Goal: Information Seeking & Learning: Check status

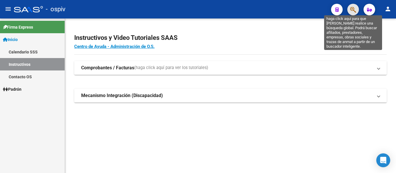
click at [351, 9] on icon "button" at bounding box center [353, 9] width 6 height 7
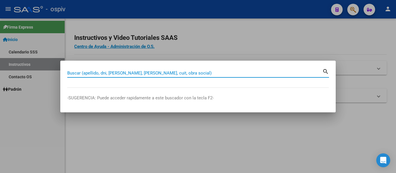
click at [213, 41] on div at bounding box center [198, 86] width 396 height 173
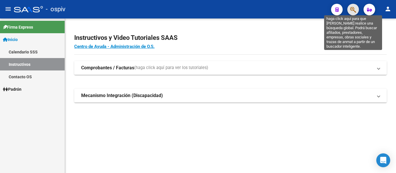
click at [353, 7] on icon "button" at bounding box center [353, 9] width 6 height 7
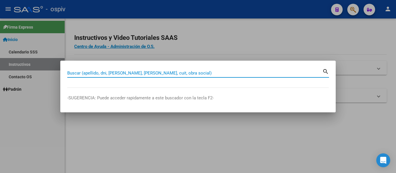
click at [117, 75] on input "Buscar (apellido, dni, [PERSON_NAME], [PERSON_NAME], cuit, obra social)" at bounding box center [194, 73] width 255 height 5
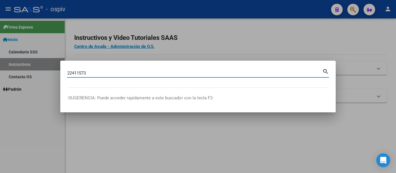
type input "22411573"
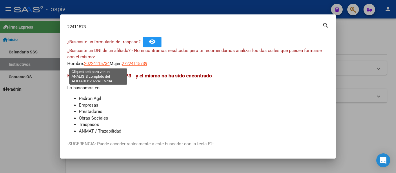
click at [98, 63] on span "20224115734" at bounding box center [96, 63] width 25 height 5
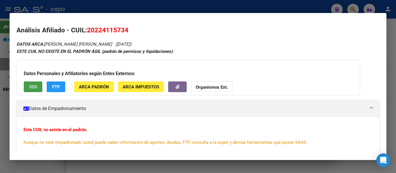
click at [31, 86] on span "SSS" at bounding box center [33, 87] width 8 height 5
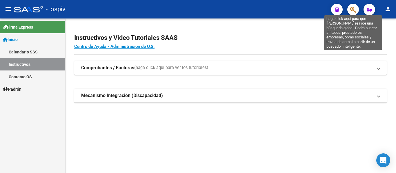
click at [353, 9] on icon "button" at bounding box center [353, 9] width 6 height 7
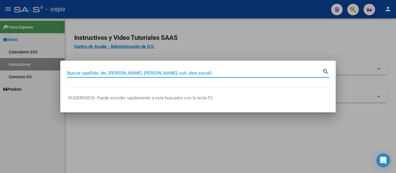
click at [134, 73] on input "Buscar (apellido, dni, [PERSON_NAME], [PERSON_NAME], cuit, obra social)" at bounding box center [194, 73] width 255 height 5
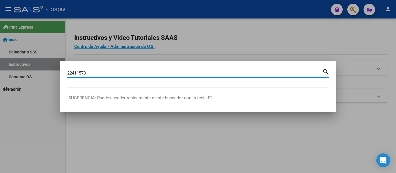
type input "22411573"
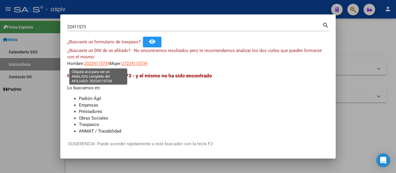
click at [97, 64] on span "20224115734" at bounding box center [96, 63] width 25 height 5
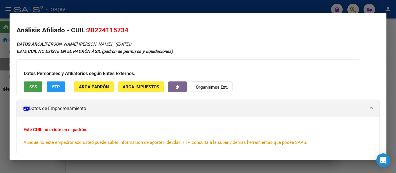
click at [35, 89] on span "SSS" at bounding box center [33, 87] width 8 height 5
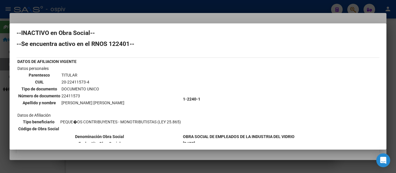
scroll to position [3, 0]
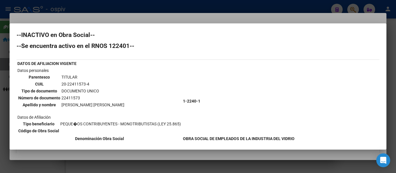
drag, startPoint x: 91, startPoint y: 45, endPoint x: 131, endPoint y: 44, distance: 40.0
click at [131, 44] on h2 "--Se encuentra activo en el RNOS 122401--" at bounding box center [198, 46] width 363 height 6
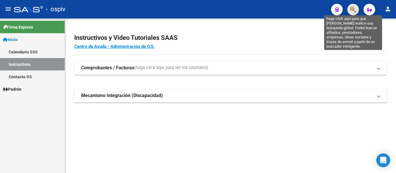
click at [353, 9] on icon "button" at bounding box center [353, 9] width 6 height 7
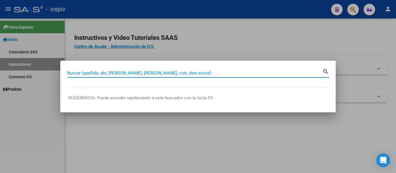
click at [169, 73] on input "Buscar (apellido, dni, [PERSON_NAME], [PERSON_NAME], cuit, obra social)" at bounding box center [194, 73] width 255 height 5
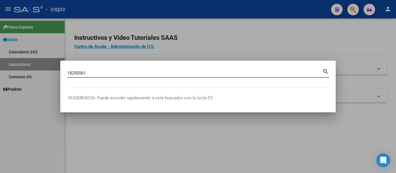
type input "18255561"
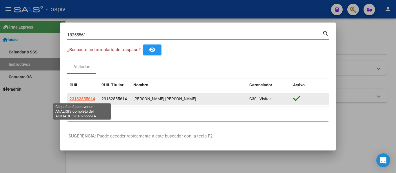
click at [89, 98] on span "23182555614" at bounding box center [82, 99] width 25 height 5
type textarea "23182555614"
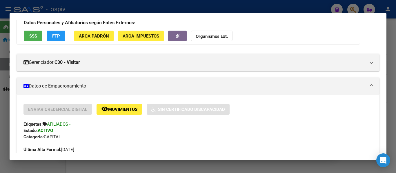
scroll to position [29, 0]
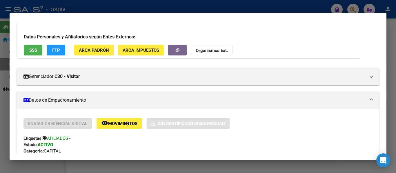
click at [31, 52] on span "SSS" at bounding box center [33, 50] width 8 height 5
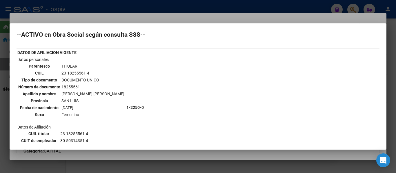
scroll to position [0, 0]
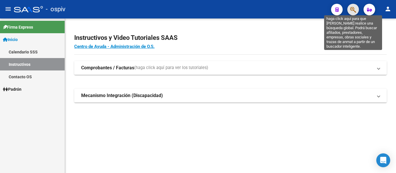
click at [353, 8] on icon "button" at bounding box center [353, 9] width 6 height 7
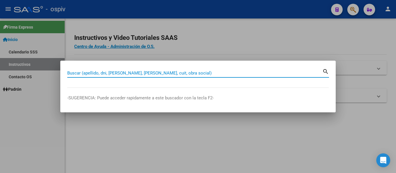
click at [140, 73] on input "Buscar (apellido, dni, [PERSON_NAME], [PERSON_NAME], cuit, obra social)" at bounding box center [194, 73] width 255 height 5
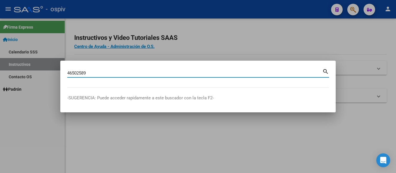
type input "46502589"
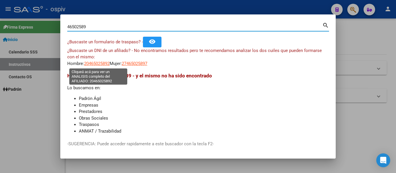
click at [100, 65] on span "20465025892" at bounding box center [96, 63] width 25 height 5
type textarea "20465025892"
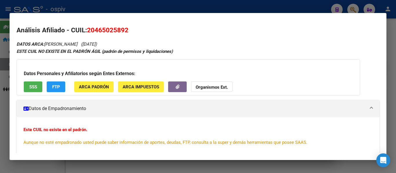
click at [37, 88] on button "SSS" at bounding box center [33, 87] width 19 height 11
click at [209, 86] on strong "Organismos Ext." at bounding box center [211, 87] width 32 height 5
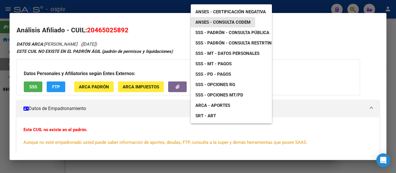
click at [221, 20] on span "ANSES - Consulta CODEM" at bounding box center [222, 22] width 55 height 5
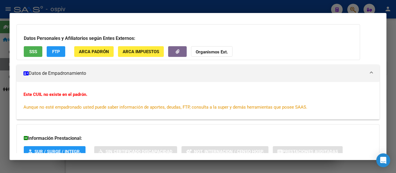
scroll to position [78, 0]
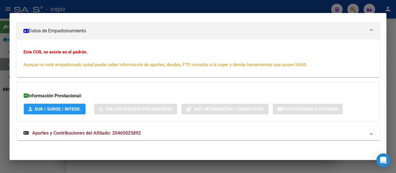
click at [111, 133] on span "Aportes y Contribuciones del Afiliado: 20465025892" at bounding box center [86, 134] width 109 height 6
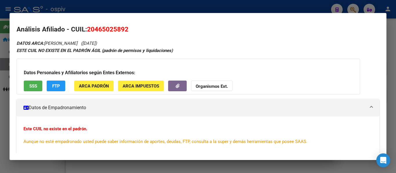
scroll to position [0, 0]
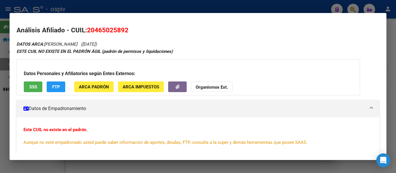
click at [35, 89] on span "SSS" at bounding box center [33, 87] width 8 height 5
click at [88, 85] on span "ARCA Padrón" at bounding box center [94, 87] width 30 height 5
click at [36, 85] on span "SSS" at bounding box center [33, 87] width 8 height 5
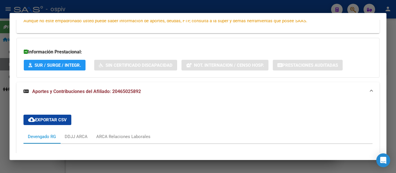
scroll to position [116, 0]
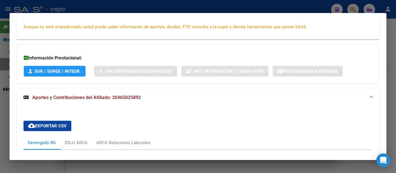
click at [88, 98] on span "Aportes y Contribuciones del Afiliado: 20465025892" at bounding box center [86, 98] width 109 height 6
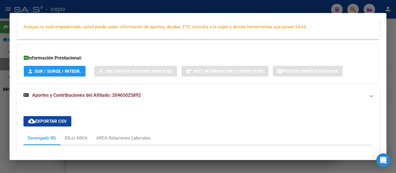
scroll to position [78, 0]
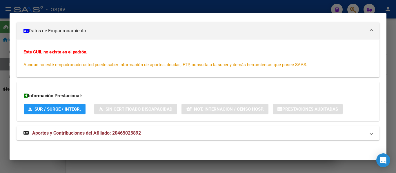
click at [56, 109] on span "SUR / SURGE / INTEGR." at bounding box center [57, 109] width 46 height 5
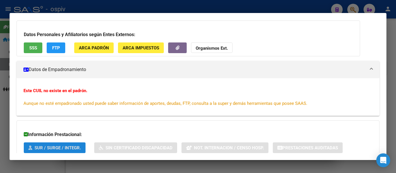
scroll to position [0, 0]
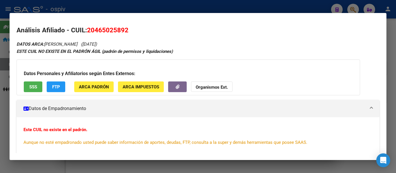
click at [94, 85] on span "ARCA Padrón" at bounding box center [94, 87] width 30 height 5
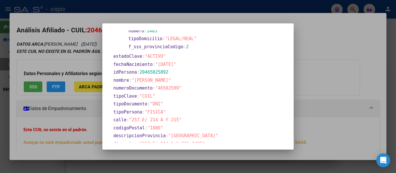
scroll to position [87, 0]
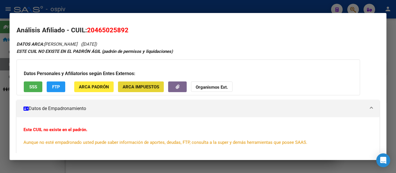
click at [132, 85] on span "ARCA Impuestos" at bounding box center [140, 87] width 36 height 5
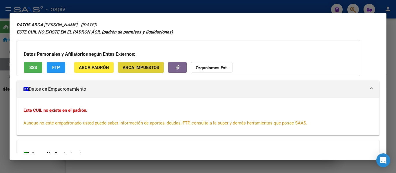
scroll to position [29, 0]
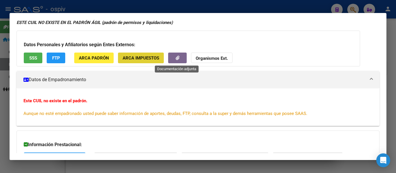
click at [179, 57] on icon "button" at bounding box center [177, 58] width 4 height 4
click at [173, 55] on button "button" at bounding box center [177, 58] width 19 height 11
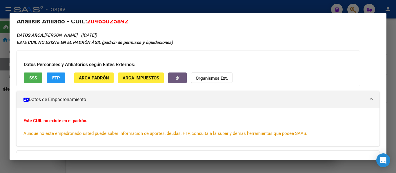
scroll to position [0, 0]
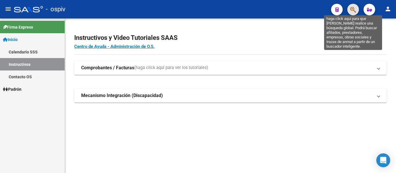
click at [354, 11] on icon "button" at bounding box center [353, 9] width 6 height 7
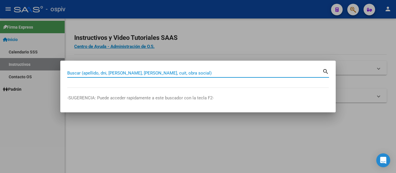
click at [156, 74] on input "Buscar (apellido, dni, [PERSON_NAME], [PERSON_NAME], cuit, obra social)" at bounding box center [194, 73] width 255 height 5
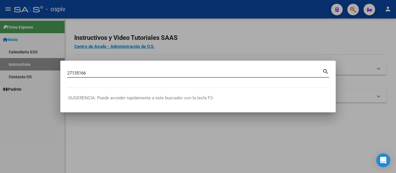
type input "27135166"
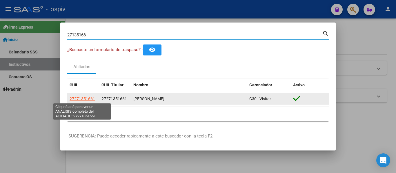
click at [84, 98] on span "27271351661" at bounding box center [82, 99] width 25 height 5
type textarea "27271351661"
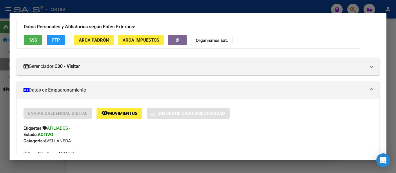
scroll to position [29, 0]
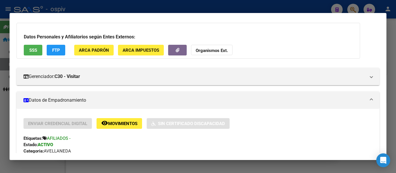
click at [36, 52] on span "SSS" at bounding box center [33, 50] width 8 height 5
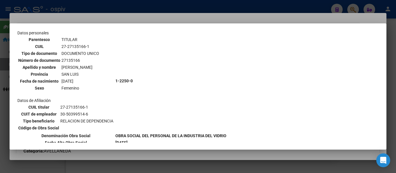
scroll to position [0, 0]
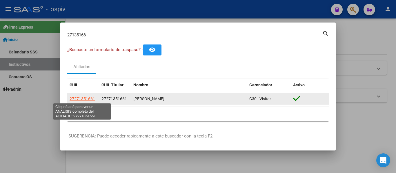
click at [92, 100] on span "27271351661" at bounding box center [82, 99] width 25 height 5
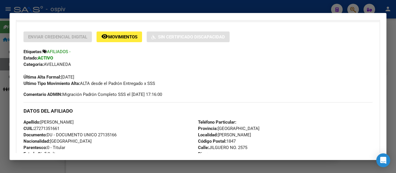
scroll to position [145, 0]
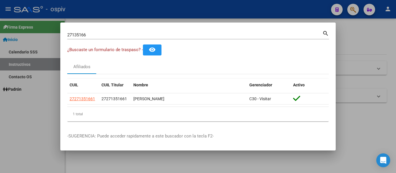
click at [352, 9] on div at bounding box center [198, 86] width 396 height 173
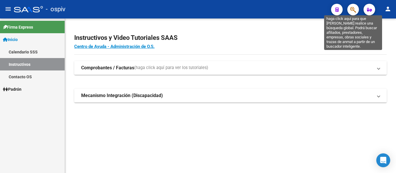
click at [352, 9] on icon "button" at bounding box center [353, 9] width 6 height 7
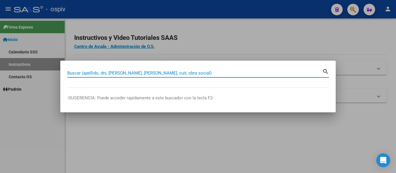
click at [166, 72] on input "Buscar (apellido, dni, [PERSON_NAME], [PERSON_NAME], cuit, obra social)" at bounding box center [194, 73] width 255 height 5
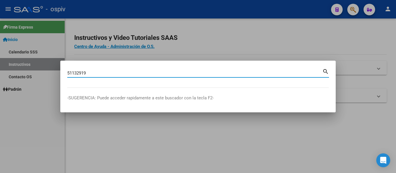
type input "51132919"
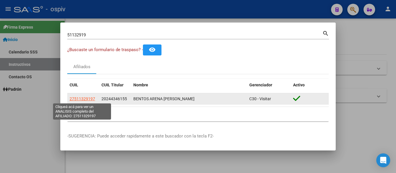
click at [85, 98] on span "27511329197" at bounding box center [82, 99] width 25 height 5
type textarea "27511329197"
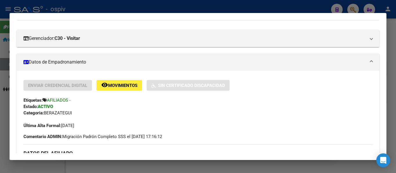
scroll to position [0, 0]
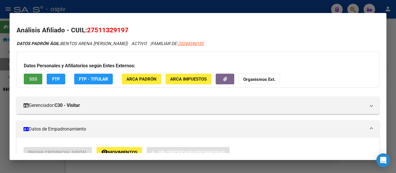
click at [32, 75] on button "SSS" at bounding box center [33, 79] width 19 height 11
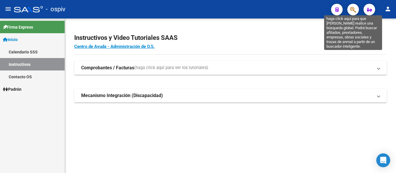
click at [353, 11] on icon "button" at bounding box center [353, 9] width 6 height 7
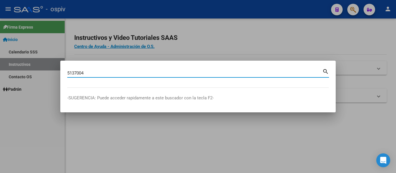
type input "5137004"
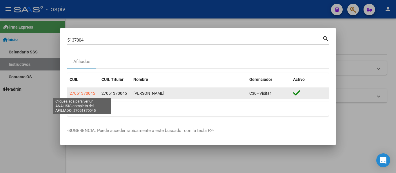
click at [79, 94] on span "27051370045" at bounding box center [82, 93] width 25 height 5
type textarea "27051370045"
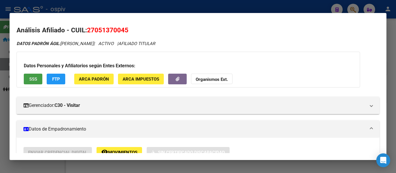
click at [31, 80] on span "SSS" at bounding box center [33, 79] width 8 height 5
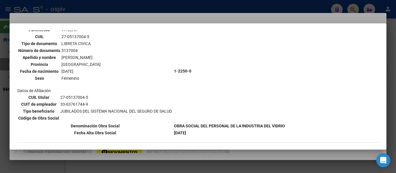
scroll to position [46, 0]
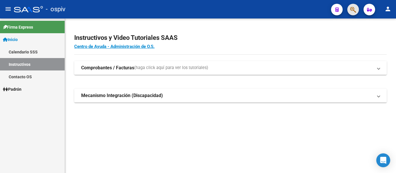
click at [348, 8] on button "button" at bounding box center [353, 10] width 12 height 12
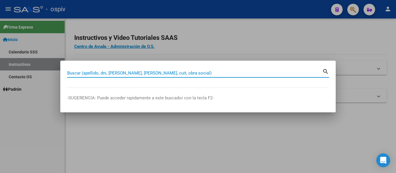
click at [166, 75] on input "Buscar (apellido, dni, [PERSON_NAME], [PERSON_NAME], cuit, obra social)" at bounding box center [194, 73] width 255 height 5
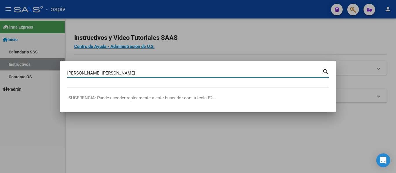
type input "[PERSON_NAME] [PERSON_NAME]"
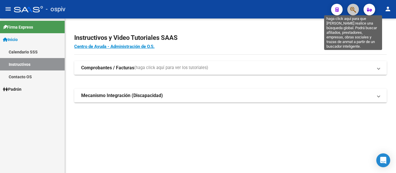
click at [352, 9] on icon "button" at bounding box center [353, 9] width 6 height 7
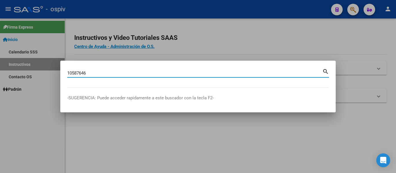
type input "10587646"
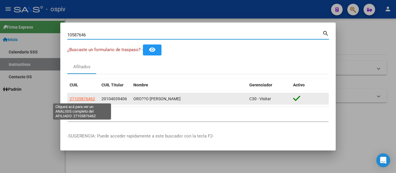
click at [86, 100] on span "27105876462" at bounding box center [82, 99] width 25 height 5
type textarea "27105876462"
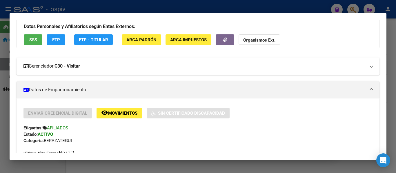
scroll to position [0, 0]
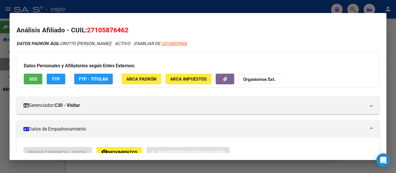
click at [31, 78] on span "SSS" at bounding box center [33, 79] width 8 height 5
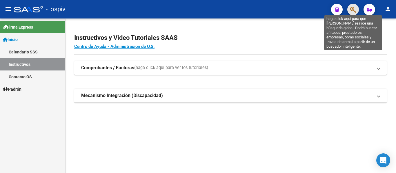
click at [350, 9] on icon "button" at bounding box center [353, 9] width 6 height 7
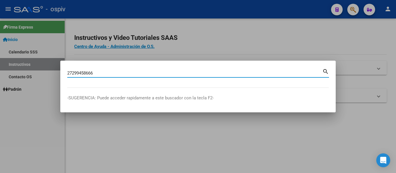
type input "27299458666"
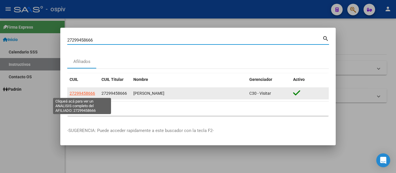
click at [83, 92] on span "27299458666" at bounding box center [82, 93] width 25 height 5
type textarea "27299458666"
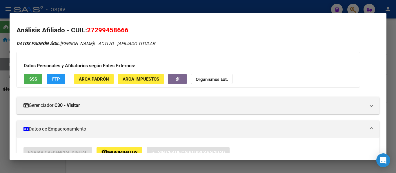
click at [29, 81] on button "SSS" at bounding box center [33, 79] width 19 height 11
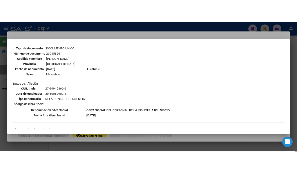
scroll to position [58, 0]
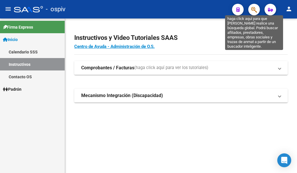
click at [251, 11] on icon "button" at bounding box center [254, 9] width 6 height 7
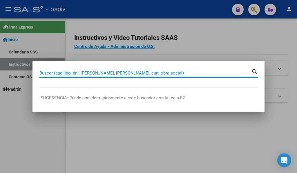
click at [120, 72] on input "Buscar (apellido, dni, [PERSON_NAME], [PERSON_NAME], cuit, obra social)" at bounding box center [144, 73] width 211 height 5
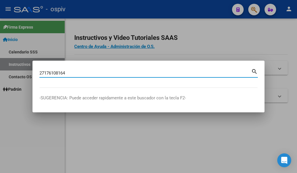
type input "27176108164"
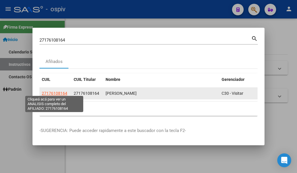
click at [43, 93] on span "27176108164" at bounding box center [54, 93] width 25 height 5
type textarea "27176108164"
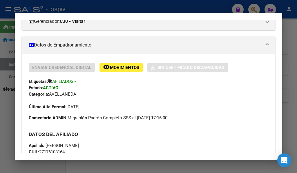
scroll to position [0, 0]
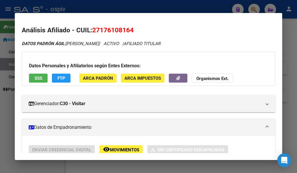
click at [34, 76] on span "SSS" at bounding box center [38, 78] width 8 height 5
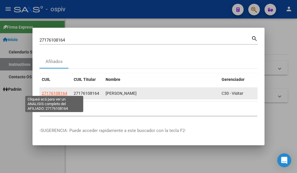
click at [54, 92] on span "27176108164" at bounding box center [54, 93] width 25 height 5
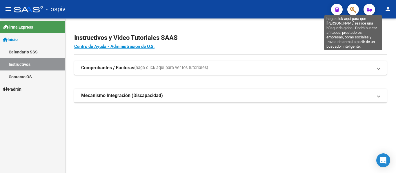
click at [353, 11] on icon "button" at bounding box center [353, 9] width 6 height 7
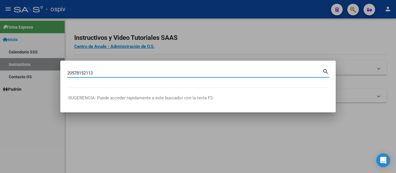
type input "20578152113"
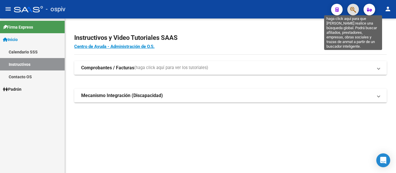
click at [352, 12] on icon "button" at bounding box center [353, 9] width 6 height 7
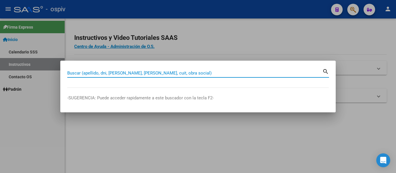
click at [170, 74] on input "Buscar (apellido, dni, [PERSON_NAME], [PERSON_NAME], cuit, obra social)" at bounding box center [194, 73] width 255 height 5
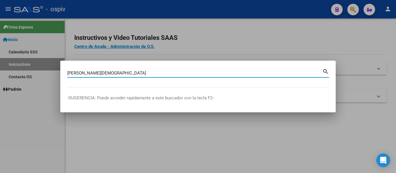
type input "[PERSON_NAME][DEMOGRAPHIC_DATA]"
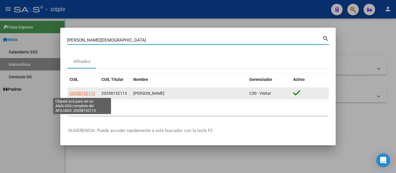
click at [87, 94] on span "20358152113" at bounding box center [82, 93] width 25 height 5
type textarea "20358152113"
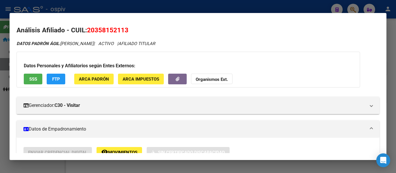
click at [29, 78] on span "SSS" at bounding box center [33, 79] width 8 height 5
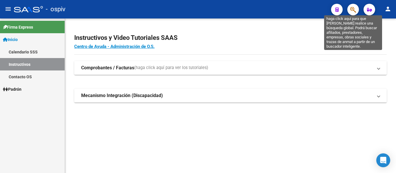
click at [354, 10] on icon "button" at bounding box center [353, 9] width 6 height 7
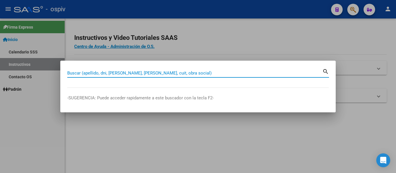
click at [124, 72] on input "Buscar (apellido, dni, [PERSON_NAME], [PERSON_NAME], cuit, obra social)" at bounding box center [194, 73] width 255 height 5
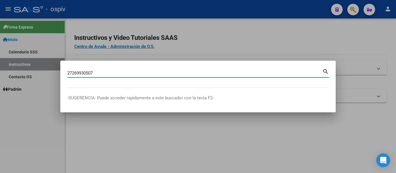
type input "27269930507"
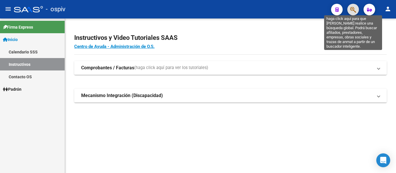
click at [350, 8] on icon "button" at bounding box center [353, 9] width 6 height 7
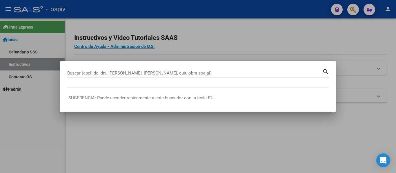
click at [148, 70] on div "Buscar (apellido, dni, [PERSON_NAME], [PERSON_NAME], cuit, obra social)" at bounding box center [194, 73] width 255 height 9
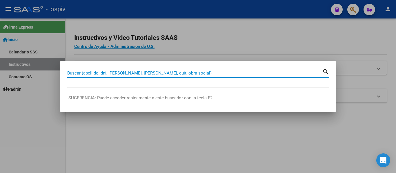
click at [146, 73] on input "Buscar (apellido, dni, [PERSON_NAME], [PERSON_NAME], cuit, obra social)" at bounding box center [194, 73] width 255 height 5
click at [118, 77] on div "Buscar (apellido, dni, [PERSON_NAME], [PERSON_NAME], cuit, obra social)" at bounding box center [194, 73] width 255 height 9
click at [120, 73] on input "Buscar (apellido, dni, [PERSON_NAME], [PERSON_NAME], cuit, obra social)" at bounding box center [194, 73] width 255 height 5
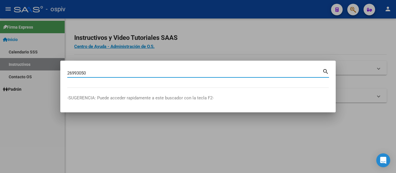
type input "26993050"
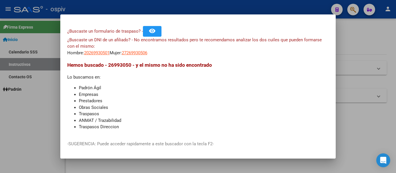
scroll to position [17, 0]
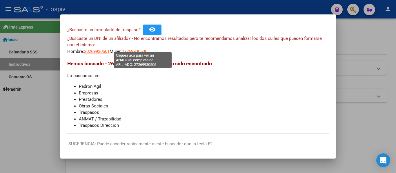
click at [139, 49] on span "27269930506" at bounding box center [134, 51] width 25 height 5
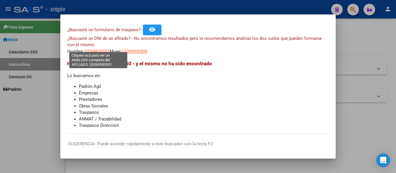
click at [96, 49] on span "20269930501" at bounding box center [96, 51] width 25 height 5
type textarea "20269930501"
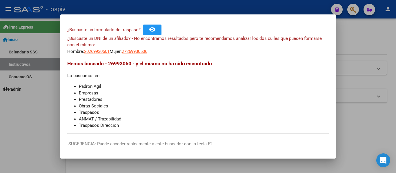
scroll to position [0, 0]
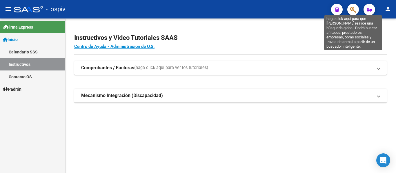
click at [352, 9] on icon "button" at bounding box center [353, 9] width 6 height 7
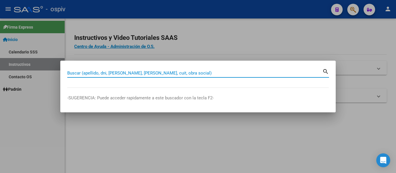
click at [151, 72] on input "Buscar (apellido, dni, [PERSON_NAME], [PERSON_NAME], cuit, obra social)" at bounding box center [194, 73] width 255 height 5
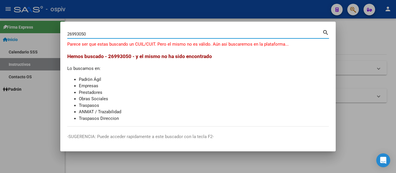
type input "26993050"
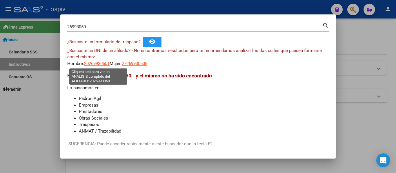
click at [105, 62] on span "20269930501" at bounding box center [96, 63] width 25 height 5
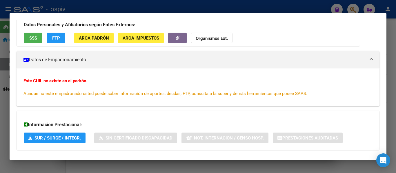
click at [107, 58] on mat-panel-title "Datos de Empadronamiento" at bounding box center [194, 59] width 342 height 7
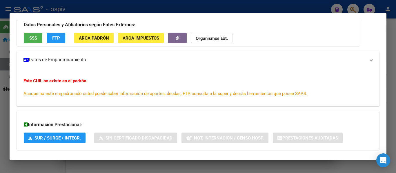
scroll to position [32, 0]
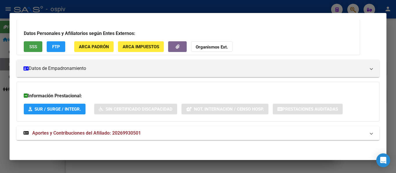
click at [24, 47] on button "SSS" at bounding box center [33, 46] width 19 height 11
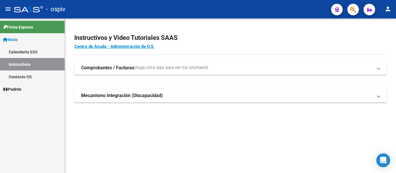
click at [348, 8] on button "button" at bounding box center [353, 10] width 12 height 12
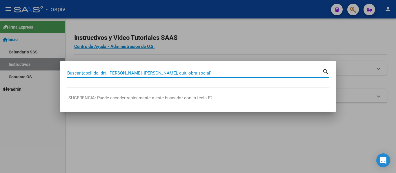
click at [188, 74] on input "Buscar (apellido, dni, [PERSON_NAME], [PERSON_NAME], cuit, obra social)" at bounding box center [194, 73] width 255 height 5
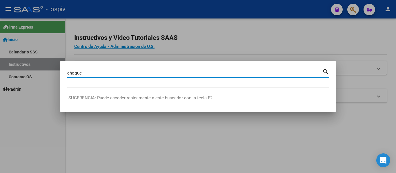
type input "choque"
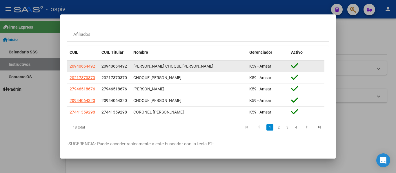
scroll to position [25, 0]
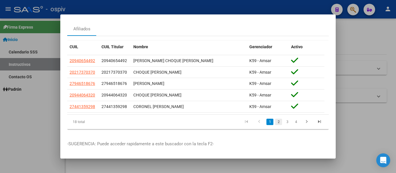
click at [275, 119] on link "2" at bounding box center [278, 122] width 7 height 6
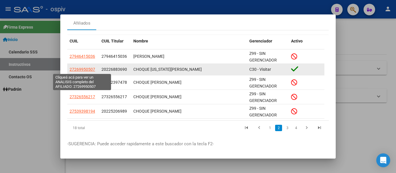
drag, startPoint x: 66, startPoint y: 71, endPoint x: 96, endPoint y: 70, distance: 29.6
click at [96, 70] on mat-dialog-content "choque Buscar (apellido, dni, cuil, nro traspaso, cuit, obra social) search Afi…" at bounding box center [197, 77] width 275 height 113
click at [87, 70] on span "27269950507" at bounding box center [82, 69] width 25 height 5
copy datatable-scroller "27946415036 27946415036 [PERSON_NAME] Z99 - SIN GERENCIADOR 27269950507"
type textarea "27269950507"
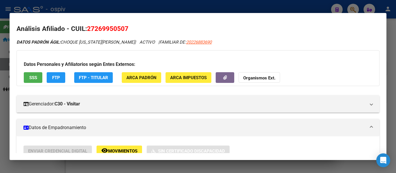
scroll to position [0, 0]
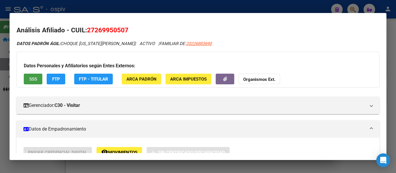
click at [33, 78] on span "SSS" at bounding box center [33, 79] width 8 height 5
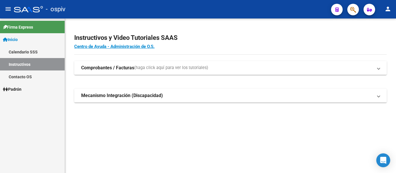
click at [352, 11] on icon "button" at bounding box center [353, 9] width 6 height 7
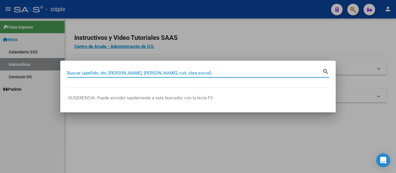
click at [145, 71] on input "Buscar (apellido, dni, [PERSON_NAME], [PERSON_NAME], cuit, obra social)" at bounding box center [194, 73] width 255 height 5
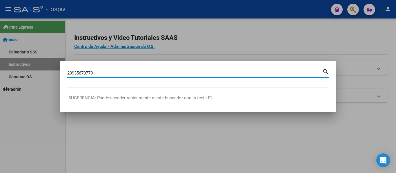
type input "20935679770"
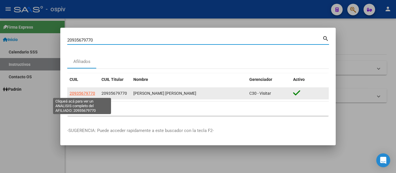
click at [83, 94] on span "20935679770" at bounding box center [82, 93] width 25 height 5
type textarea "20935679770"
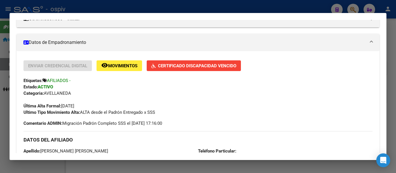
scroll to position [116, 0]
